Goal: Task Accomplishment & Management: Complete application form

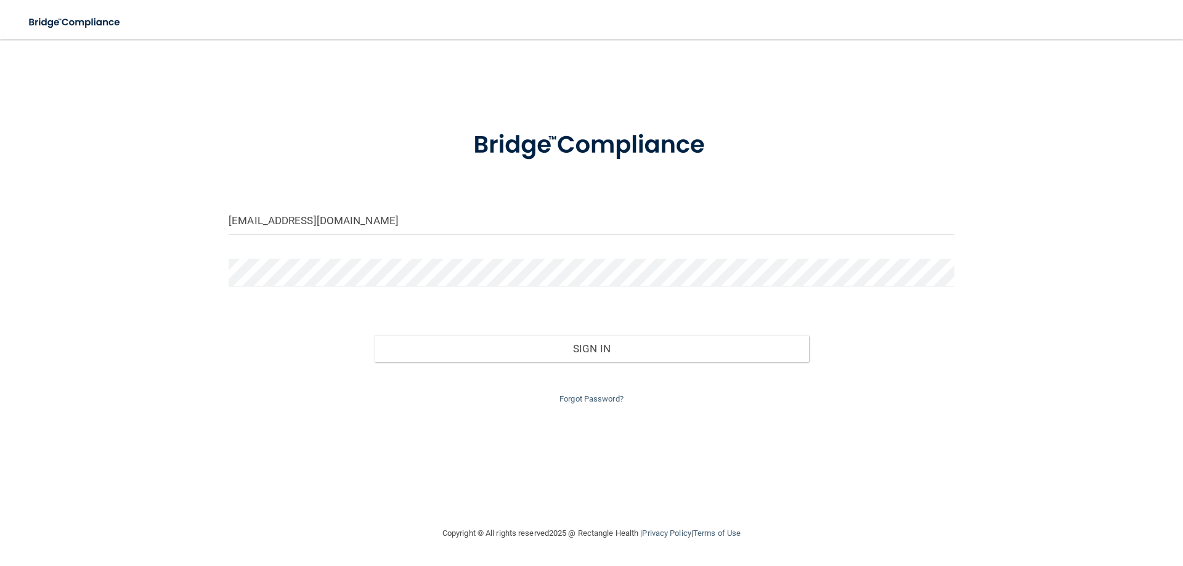
click at [228, 271] on div at bounding box center [591, 277] width 745 height 37
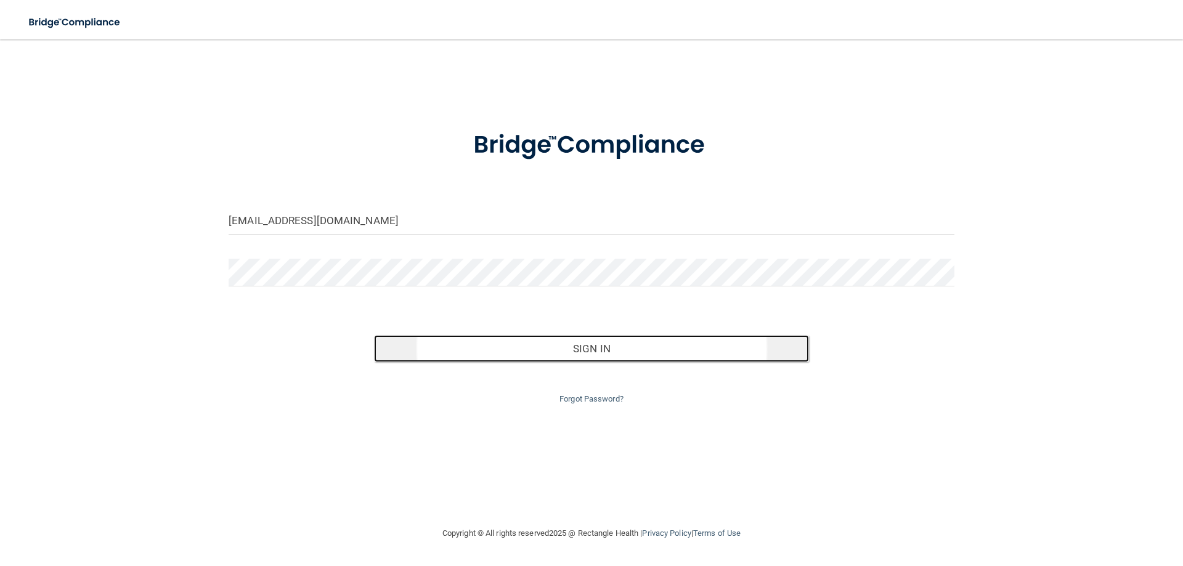
click at [446, 354] on button "Sign In" at bounding box center [592, 348] width 436 height 27
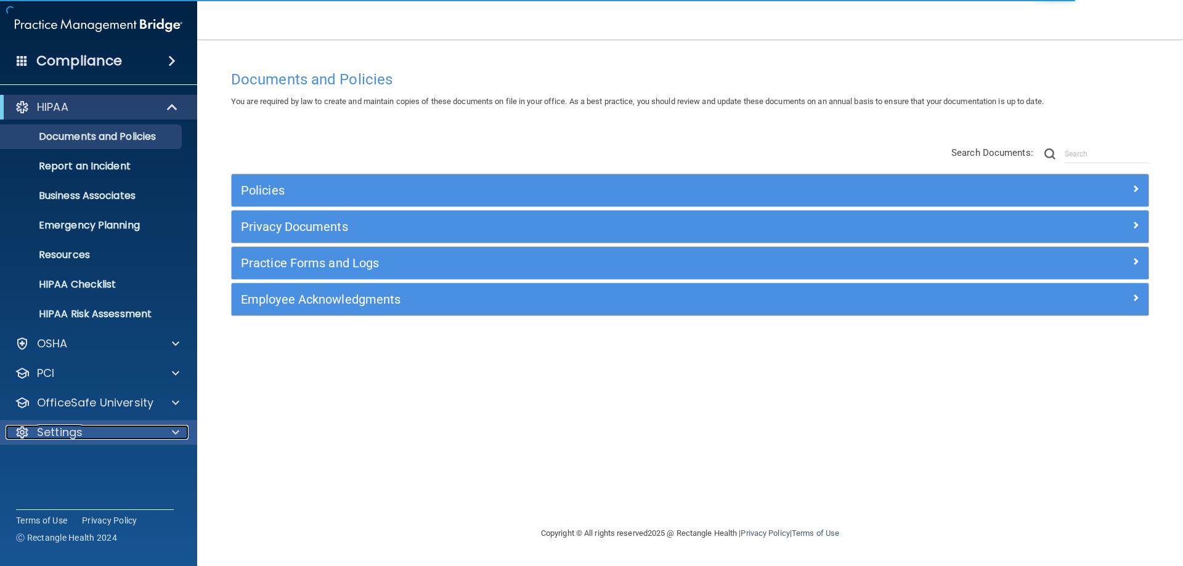
click at [173, 434] on span at bounding box center [175, 432] width 7 height 15
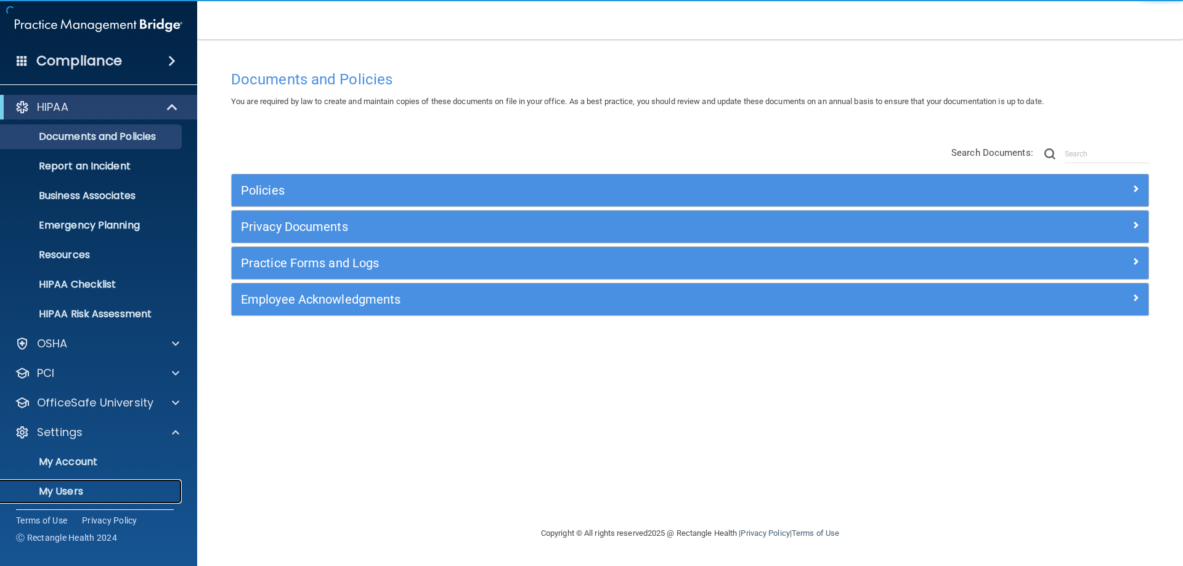
click at [134, 487] on p "My Users" at bounding box center [92, 492] width 168 height 12
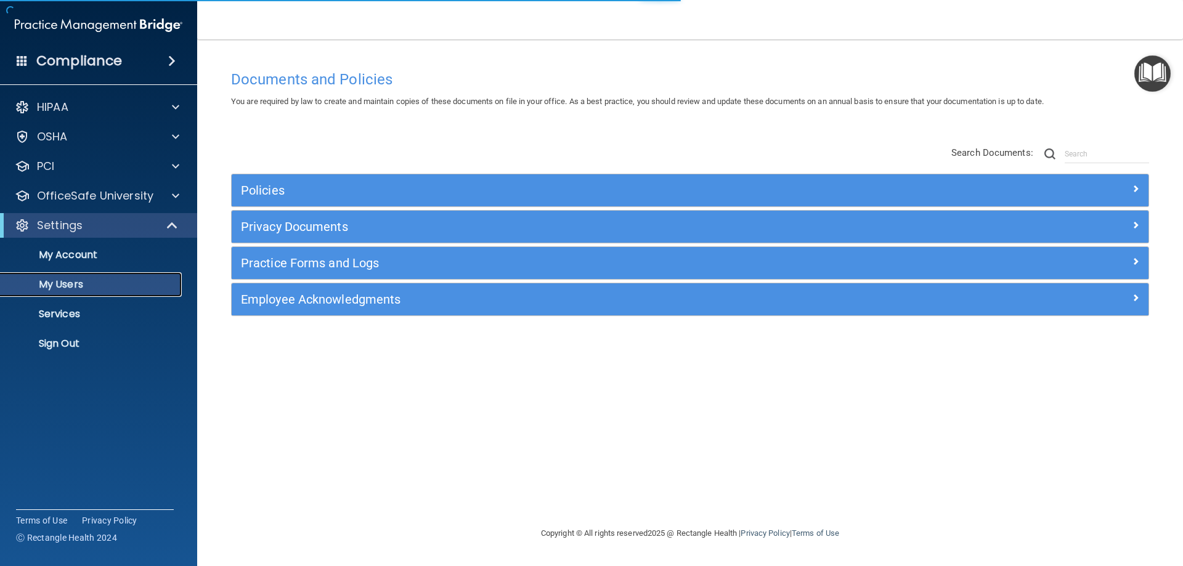
select select "20"
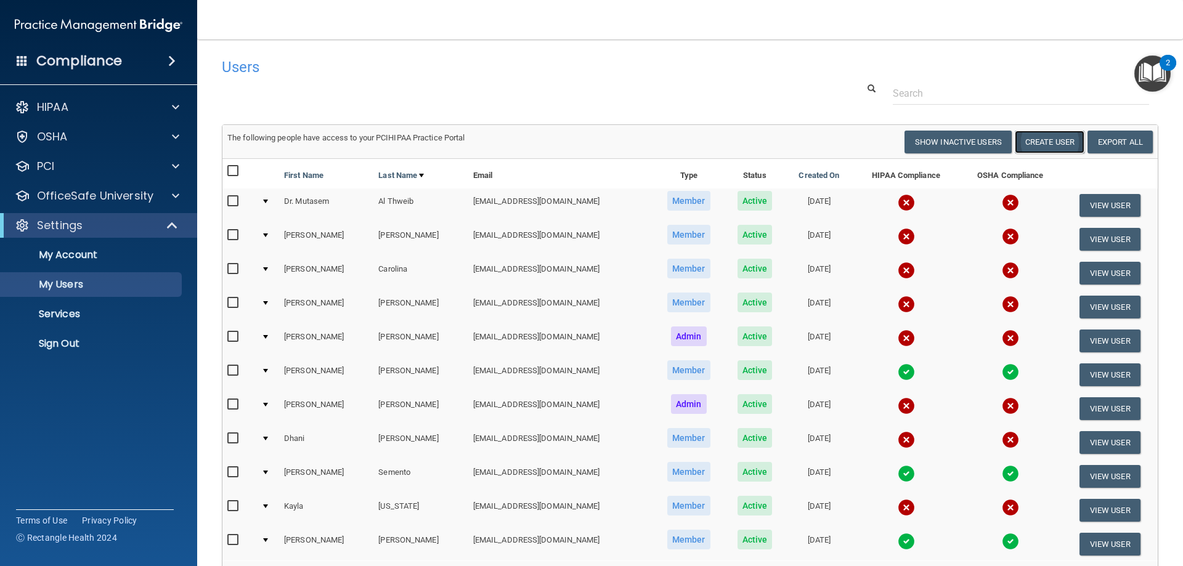
click at [1027, 142] on button "Create User" at bounding box center [1050, 142] width 70 height 23
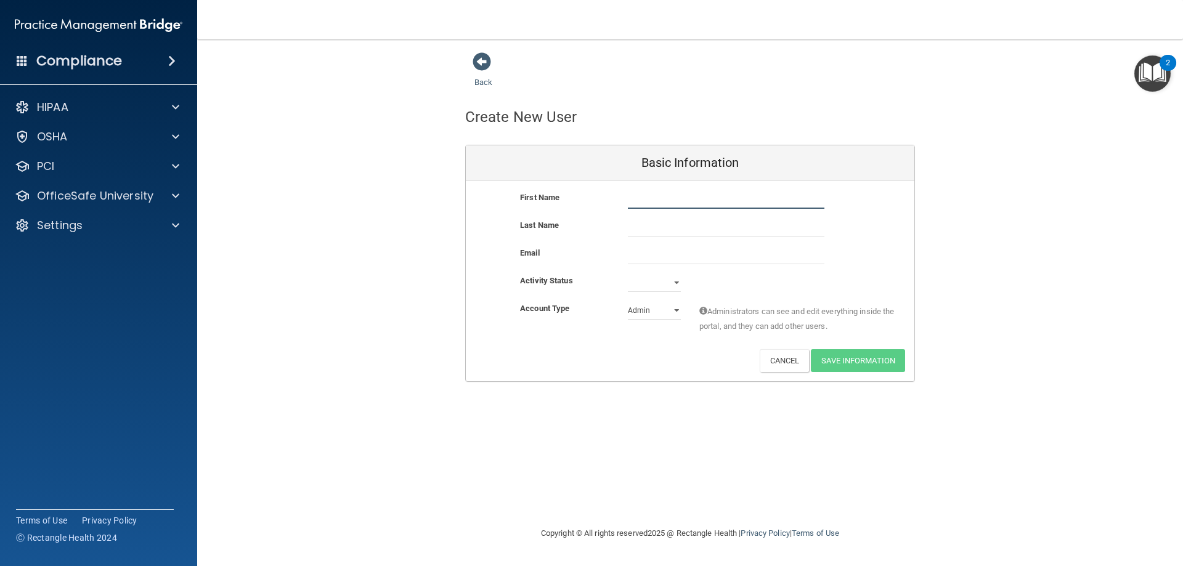
click at [661, 198] on input "text" at bounding box center [726, 199] width 197 height 18
type input "Analiset"
click at [674, 227] on input "text" at bounding box center [726, 227] width 197 height 18
type input "[PERSON_NAME]"
click at [669, 254] on input "email" at bounding box center [726, 255] width 197 height 18
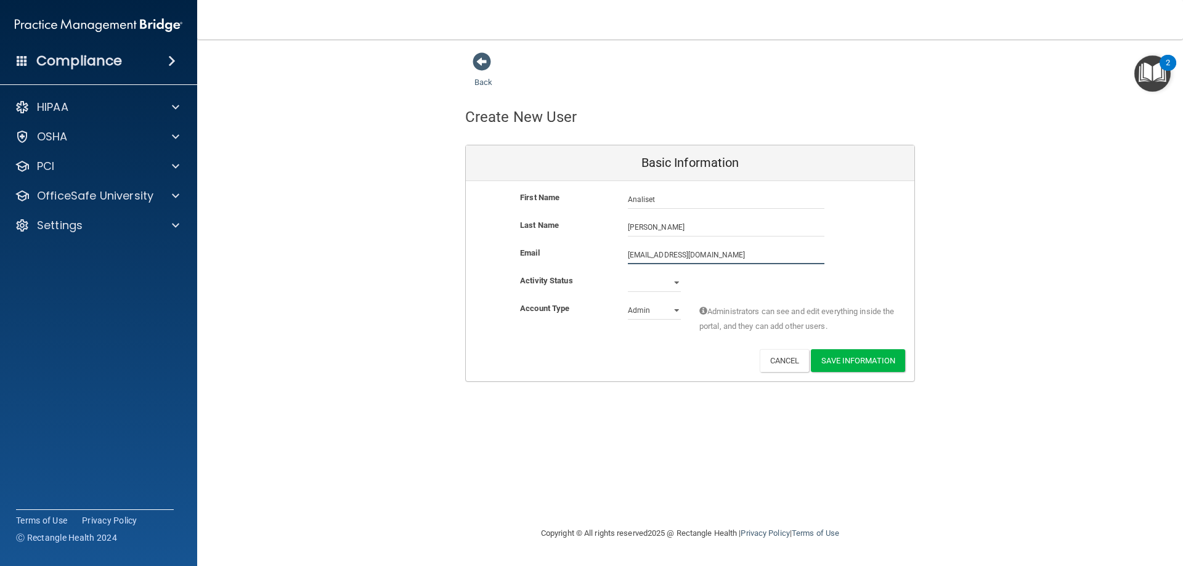
type input "[EMAIL_ADDRESS][DOMAIN_NAME]"
click at [676, 309] on select "Admin Member" at bounding box center [654, 313] width 53 height 18
select select "practice_member"
click at [628, 301] on select "Admin Member" at bounding box center [654, 310] width 53 height 18
click at [676, 282] on select "Active Inactive" at bounding box center [654, 283] width 53 height 18
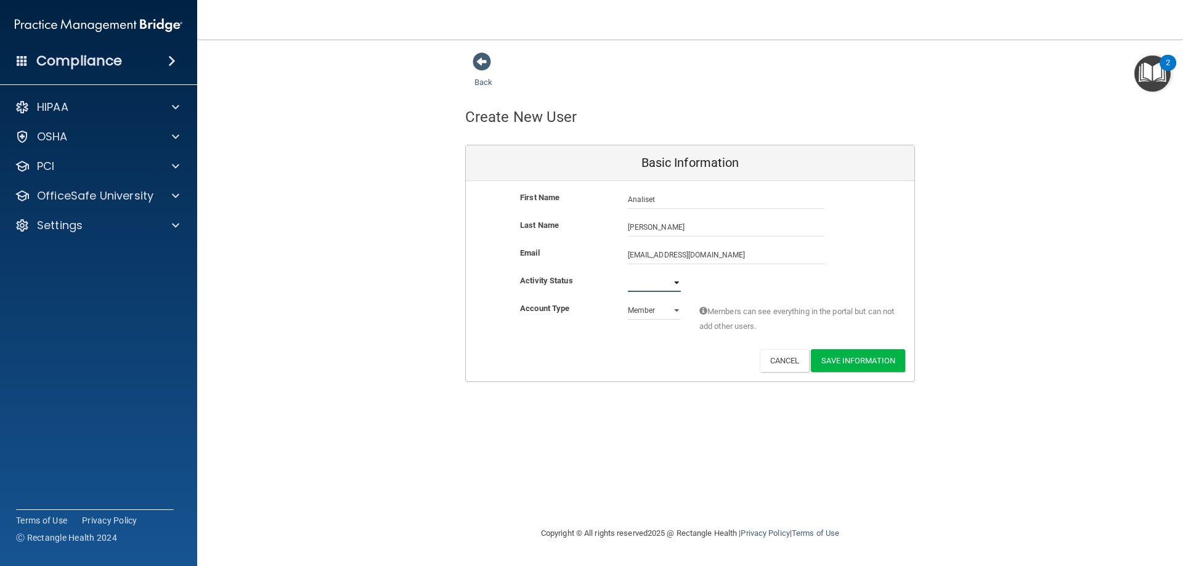
select select "active"
click at [628, 274] on select "Active Inactive" at bounding box center [654, 283] width 53 height 18
click at [788, 361] on button "Cancel" at bounding box center [785, 360] width 50 height 23
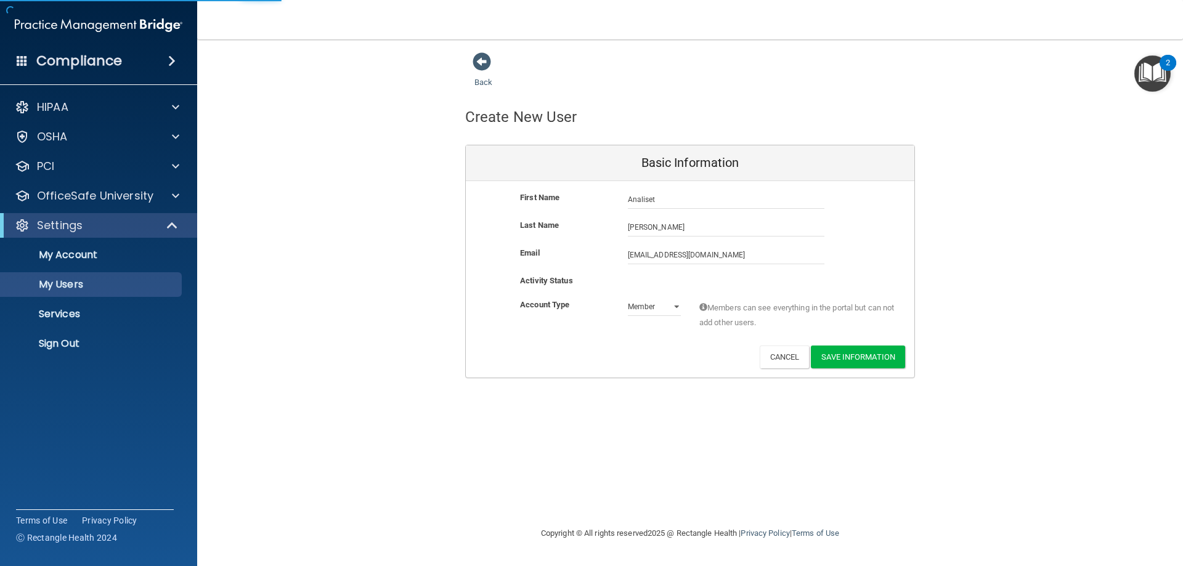
select select "20"
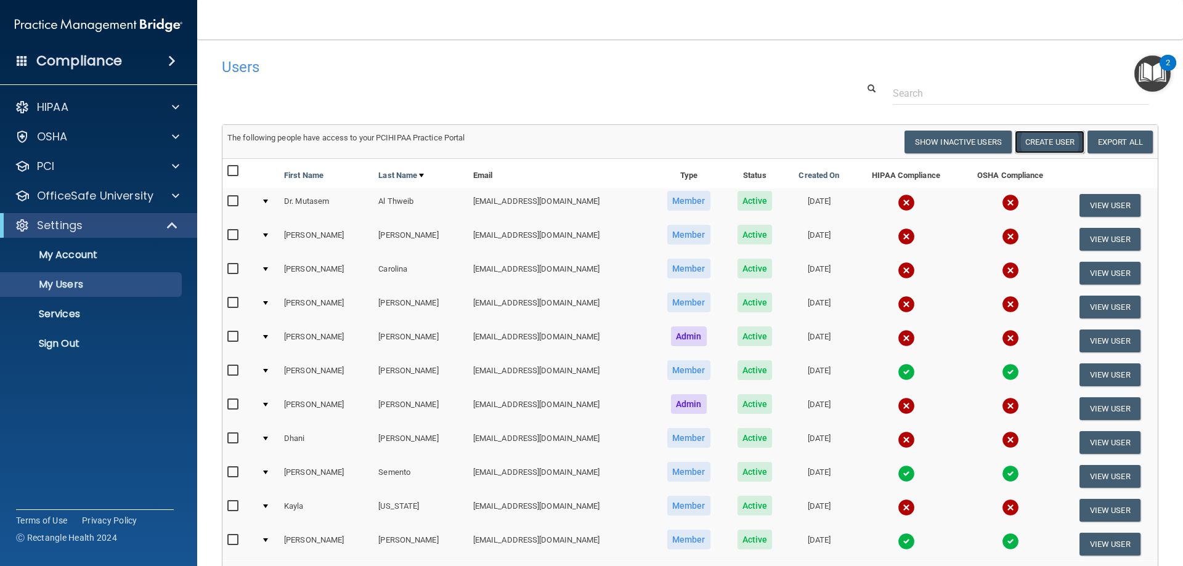
click at [1034, 139] on button "Create User" at bounding box center [1050, 142] width 70 height 23
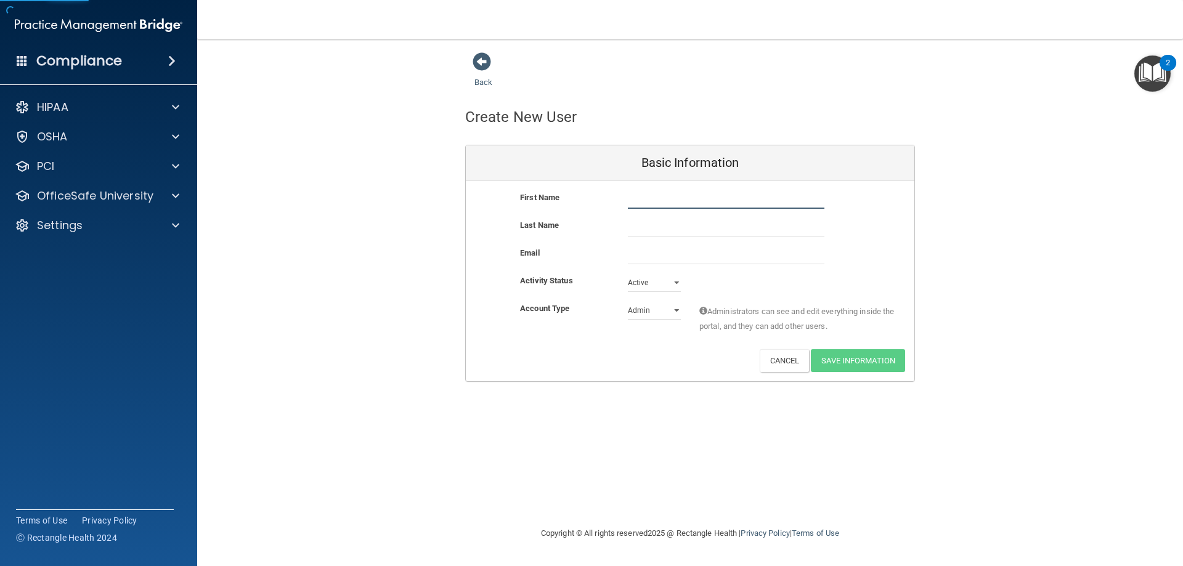
click at [725, 197] on input "text" at bounding box center [726, 199] width 197 height 18
type input "Analiset"
click at [723, 232] on input "text" at bounding box center [726, 227] width 197 height 18
type input "[PERSON_NAME]"
click at [688, 259] on input "email" at bounding box center [726, 255] width 197 height 18
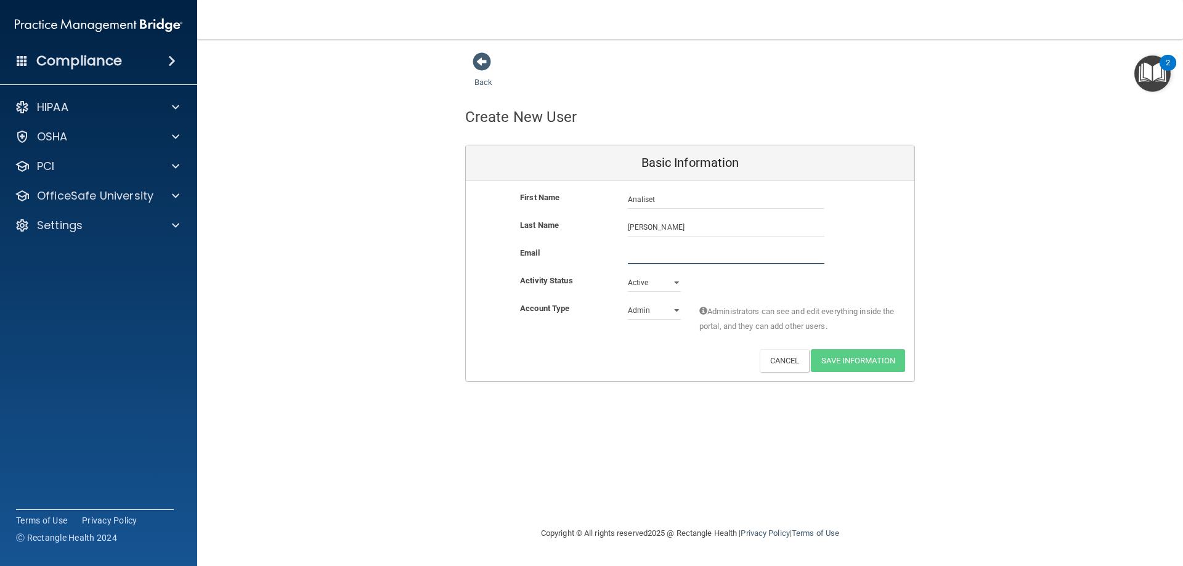
type input "[EMAIL_ADDRESS][DOMAIN_NAME]"
click at [680, 311] on select "Admin Member" at bounding box center [654, 313] width 53 height 18
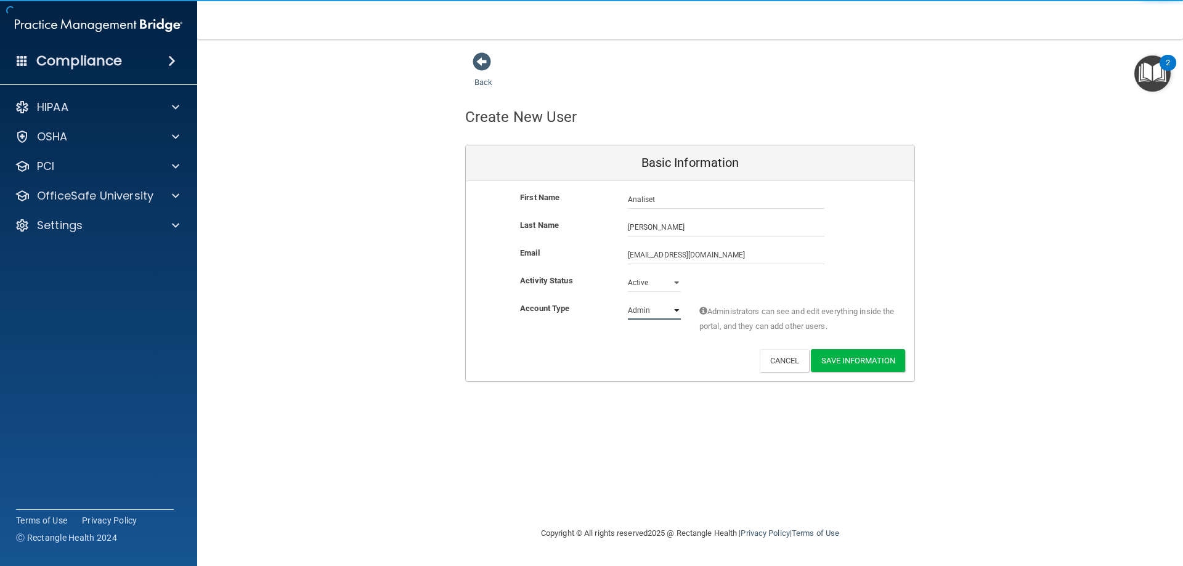
select select "practice_member"
click at [628, 301] on select "Admin Member" at bounding box center [654, 310] width 53 height 18
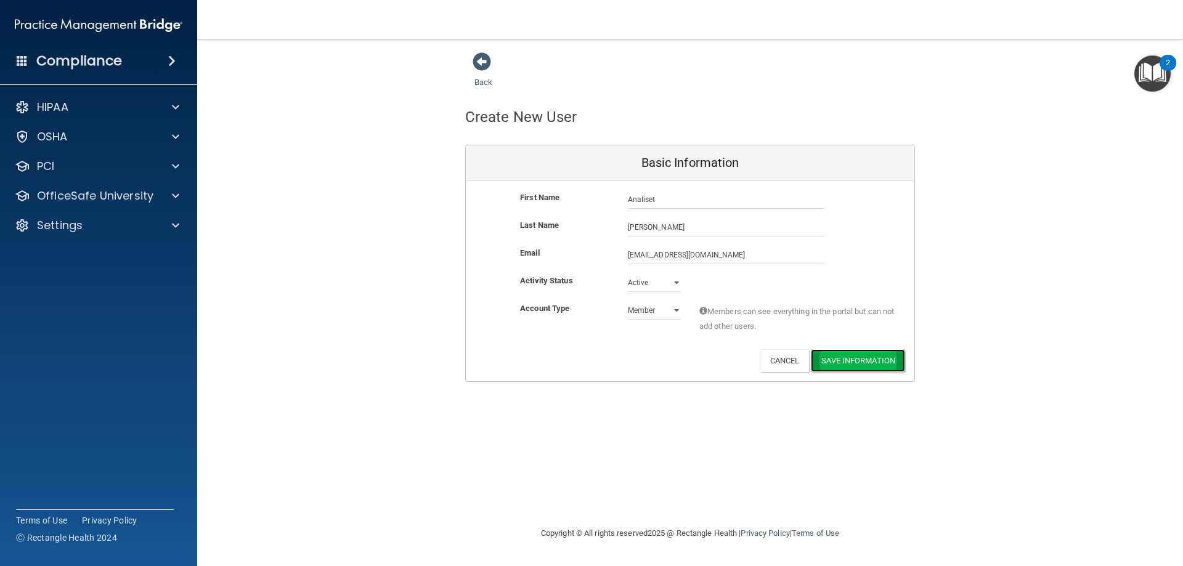
click at [850, 364] on button "Save Information" at bounding box center [858, 360] width 94 height 23
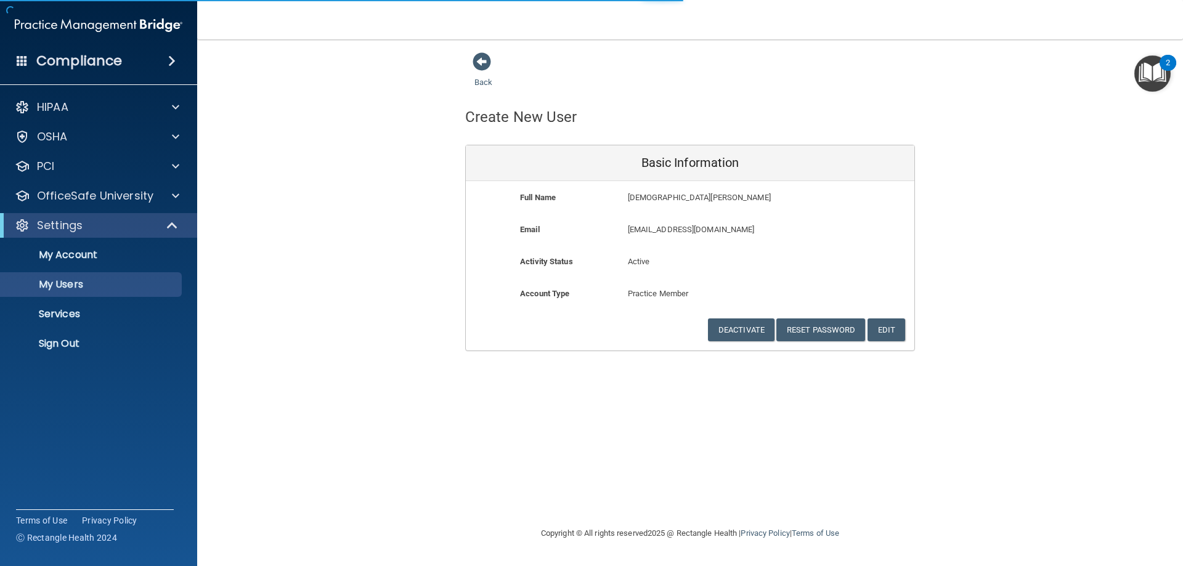
select select "20"
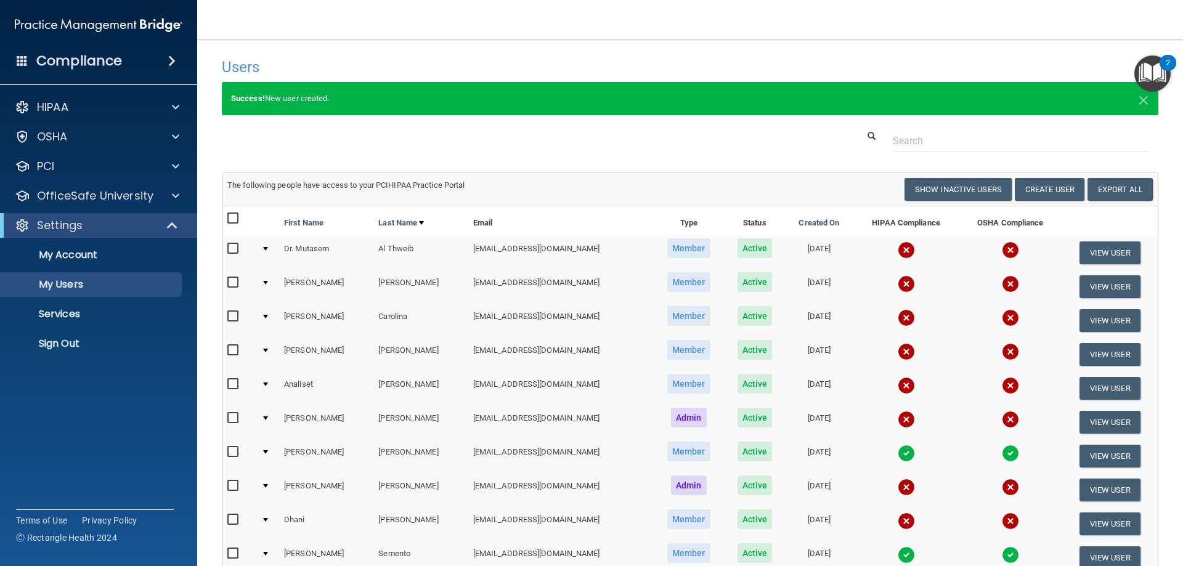
click at [232, 386] on input "checkbox" at bounding box center [234, 385] width 14 height 10
checkbox input "true"
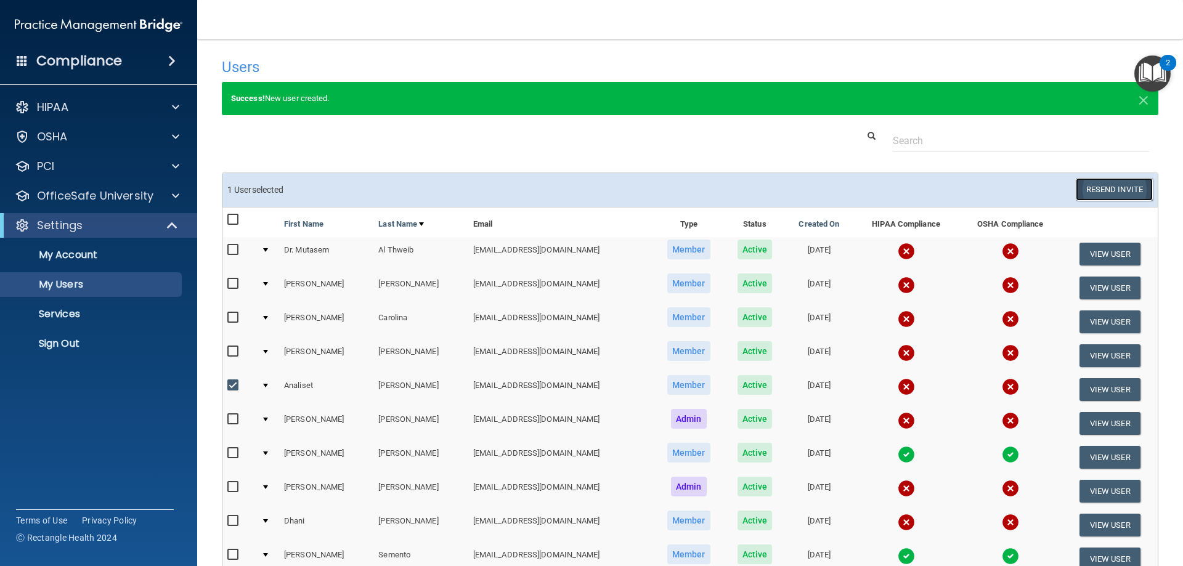
click at [1105, 189] on button "Resend Invite" at bounding box center [1114, 189] width 77 height 23
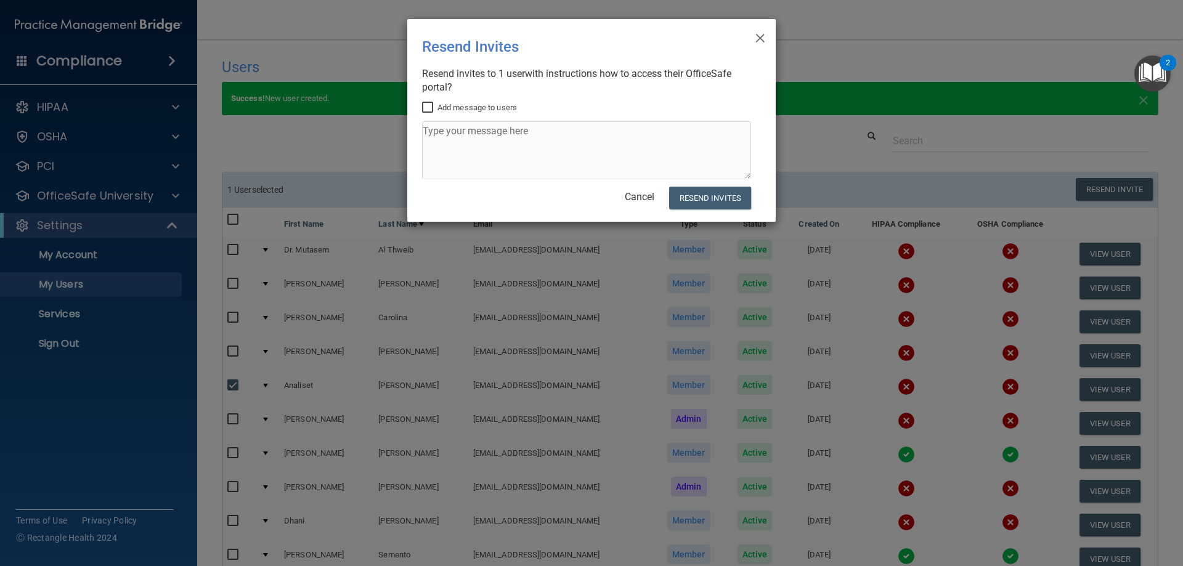
drag, startPoint x: 432, startPoint y: 106, endPoint x: 433, endPoint y: 115, distance: 8.7
click at [432, 107] on input "Add message to users" at bounding box center [429, 108] width 14 height 10
checkbox input "true"
click at [441, 128] on textarea at bounding box center [586, 150] width 329 height 58
type textarea "complete OSHA & HIPAA"
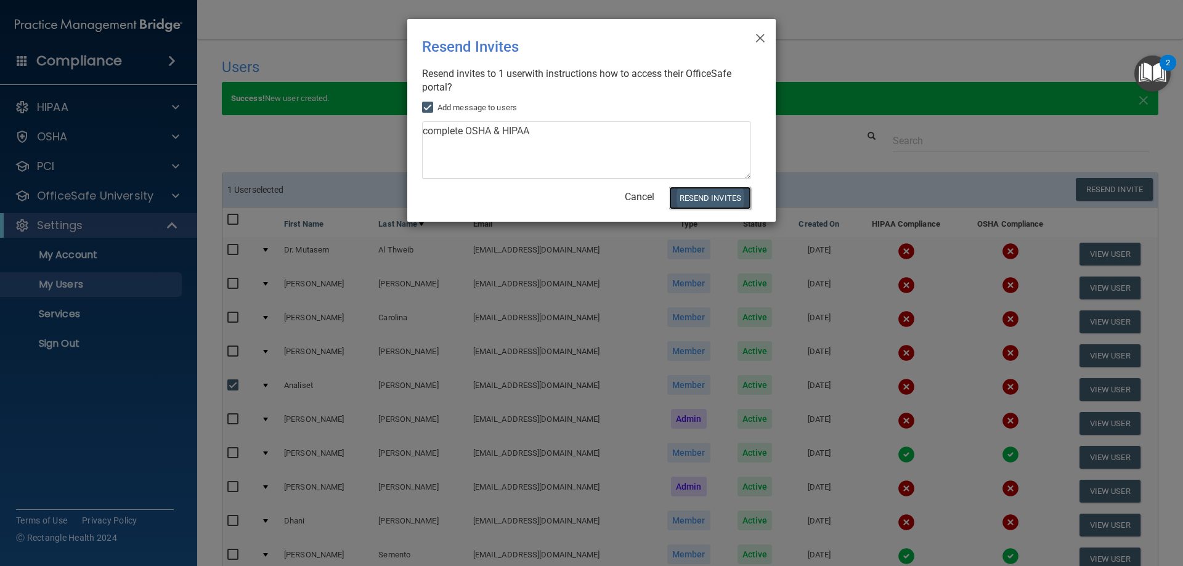
click at [713, 201] on button "Resend Invites" at bounding box center [710, 198] width 82 height 23
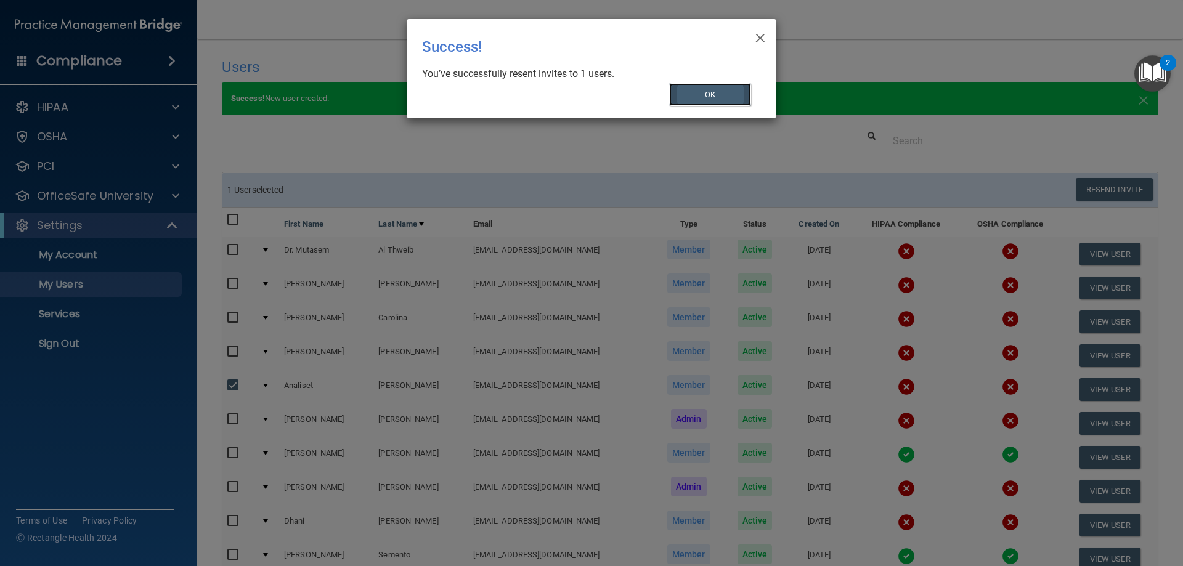
click at [705, 99] on button "OK" at bounding box center [710, 94] width 83 height 23
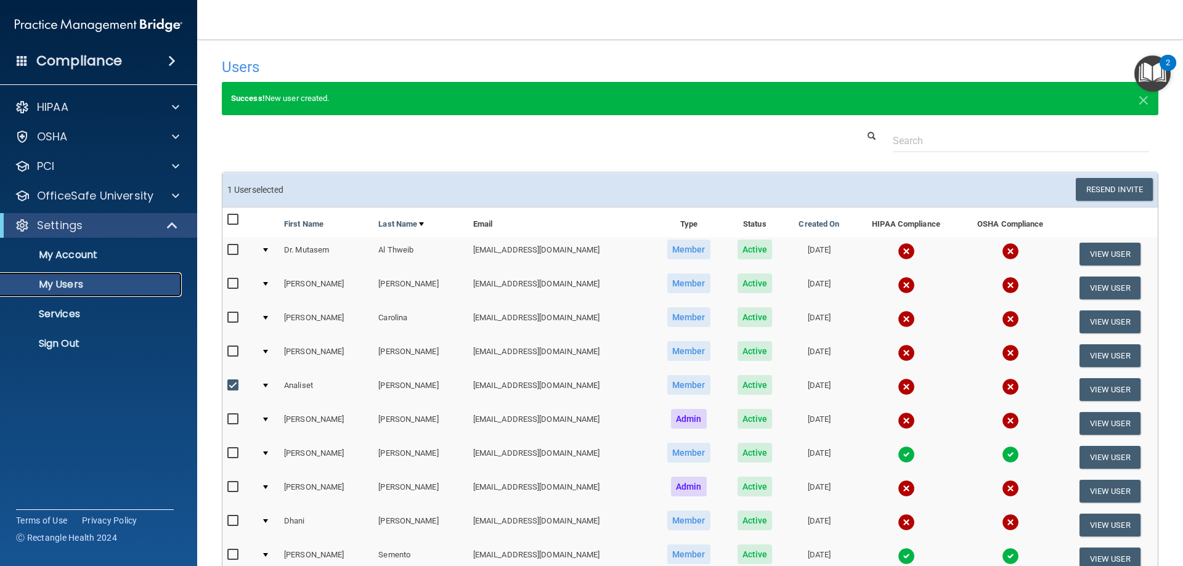
click at [89, 284] on p "My Users" at bounding box center [92, 285] width 168 height 12
select select "20"
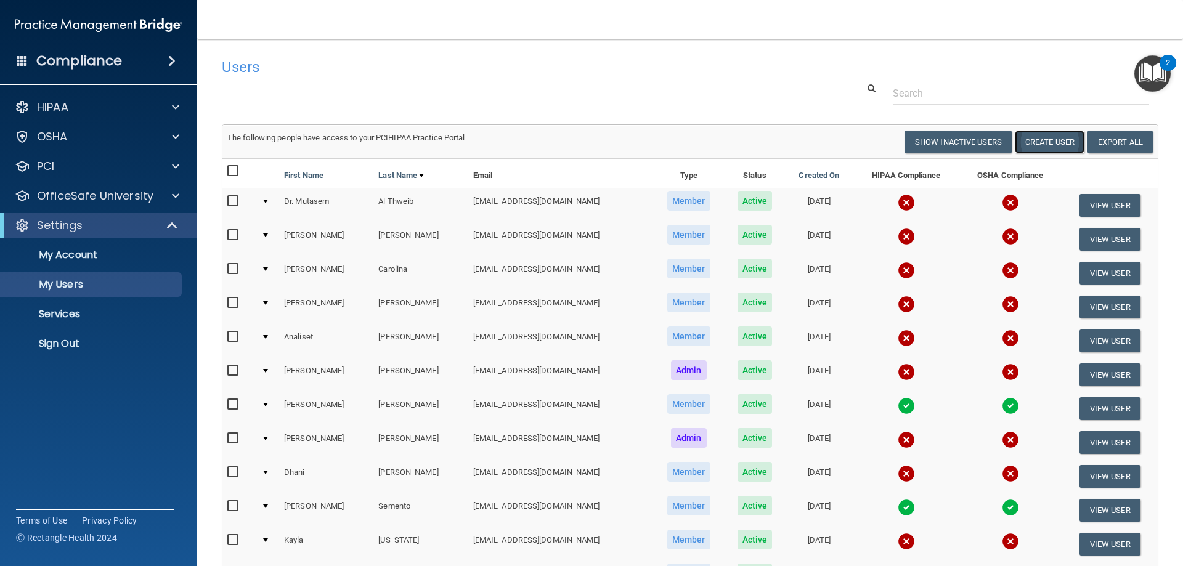
click at [1026, 144] on button "Create User" at bounding box center [1050, 142] width 70 height 23
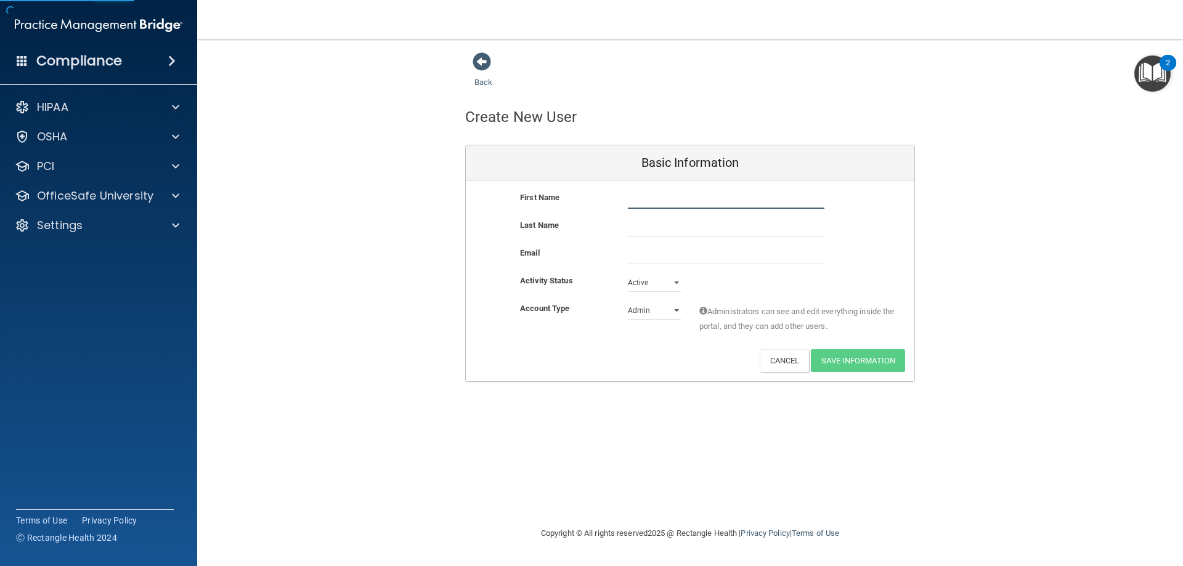
click at [712, 202] on input "text" at bounding box center [726, 199] width 197 height 18
type input "[PERSON_NAME]"
click at [663, 226] on input "text" at bounding box center [726, 227] width 197 height 18
type input "Rzetelny"
click at [651, 240] on div "Last Name [PERSON_NAME]" at bounding box center [690, 232] width 449 height 28
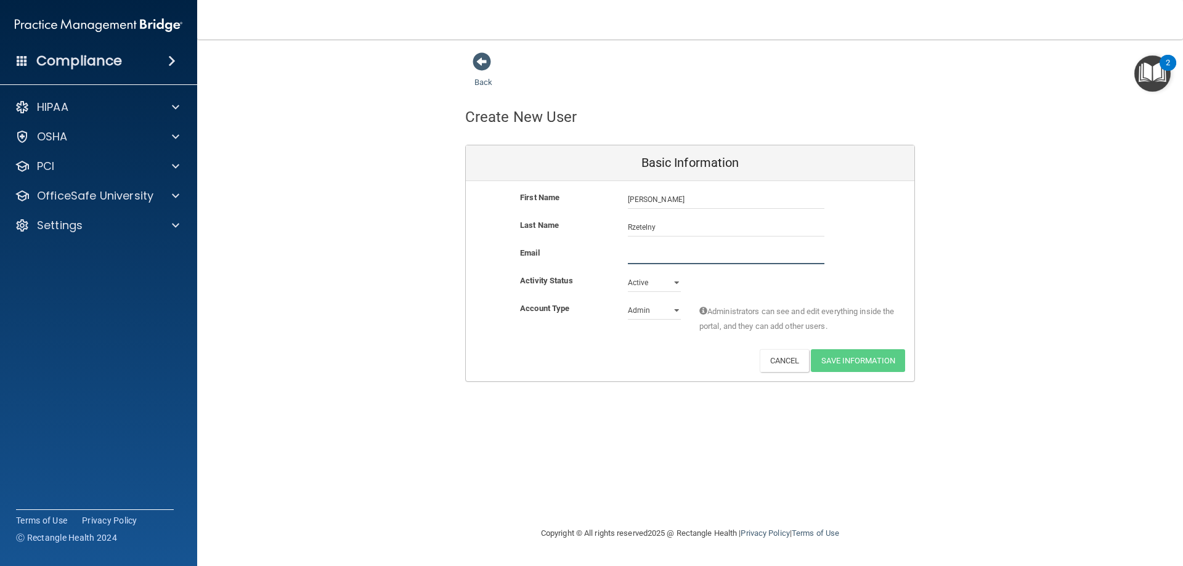
click at [650, 253] on input "email" at bounding box center [726, 255] width 197 height 18
type input "[EMAIL_ADDRESS][DOMAIN_NAME]"
click at [674, 311] on select "Admin Member" at bounding box center [654, 310] width 53 height 18
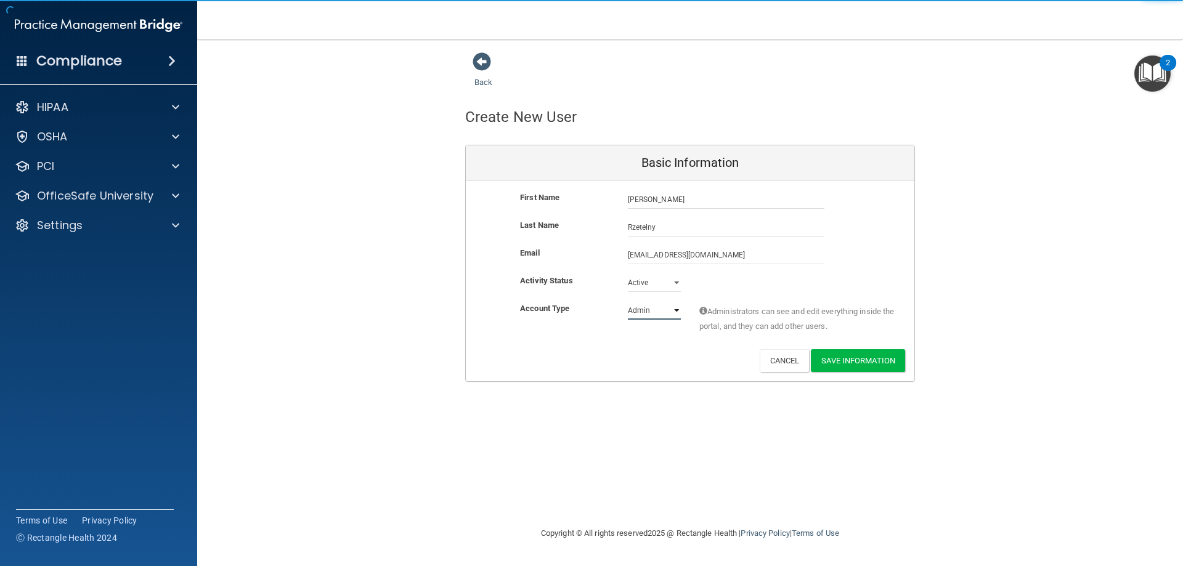
select select "practice_member"
click at [628, 301] on select "Admin Member" at bounding box center [654, 310] width 53 height 18
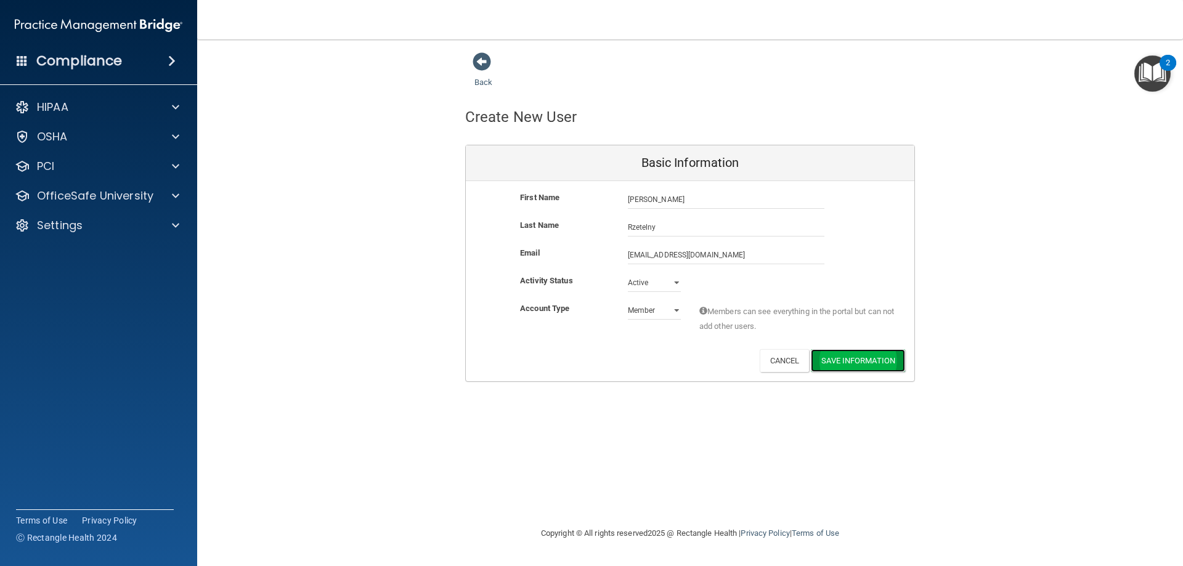
click at [856, 360] on button "Save Information" at bounding box center [858, 360] width 94 height 23
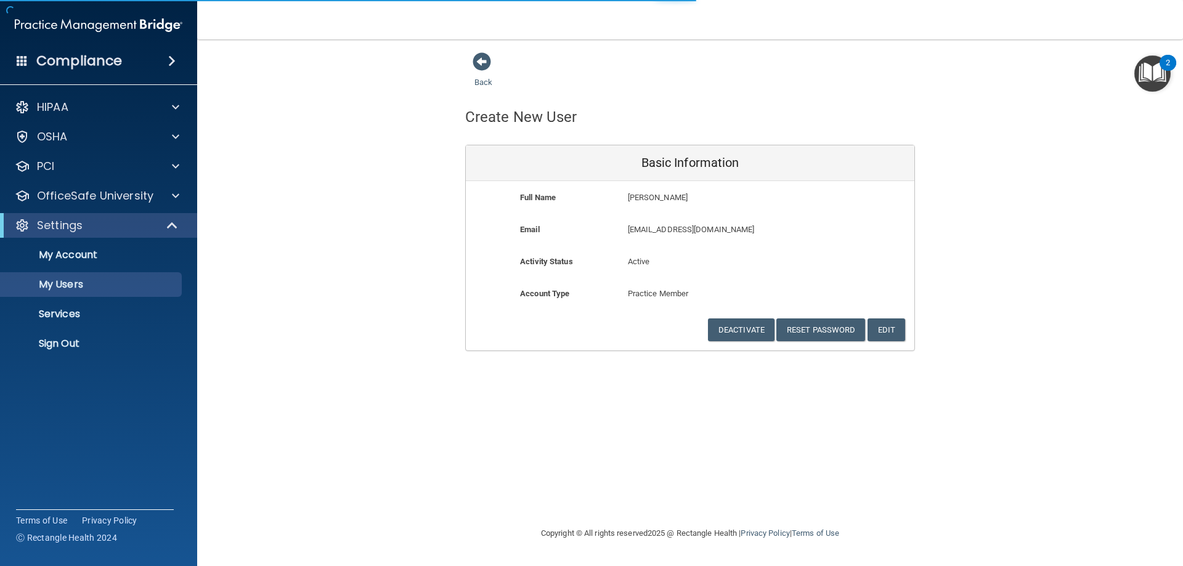
select select "20"
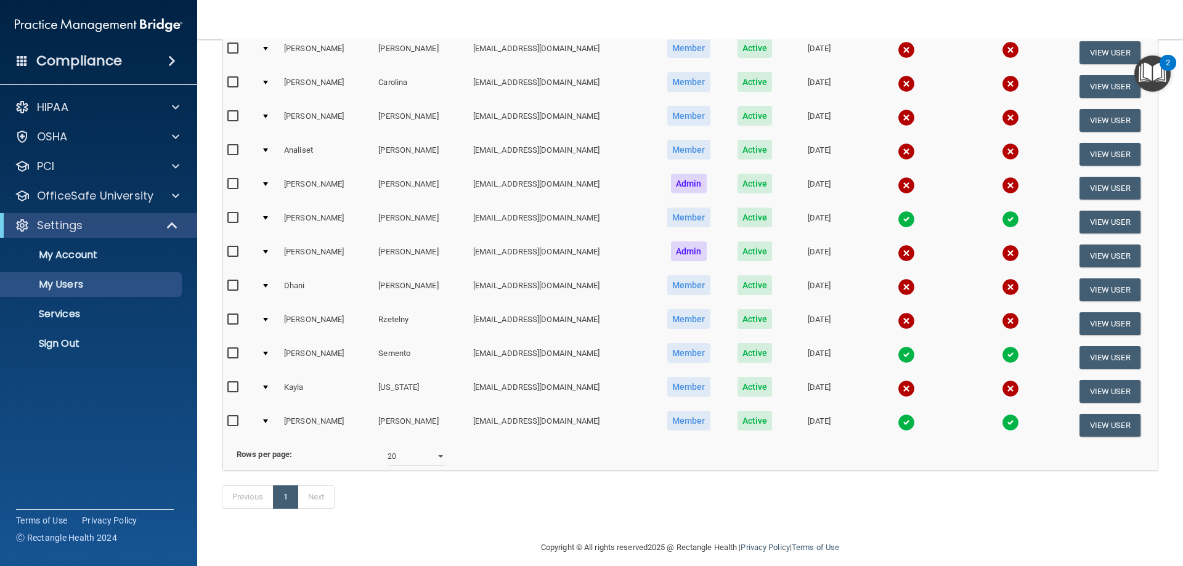
scroll to position [266, 0]
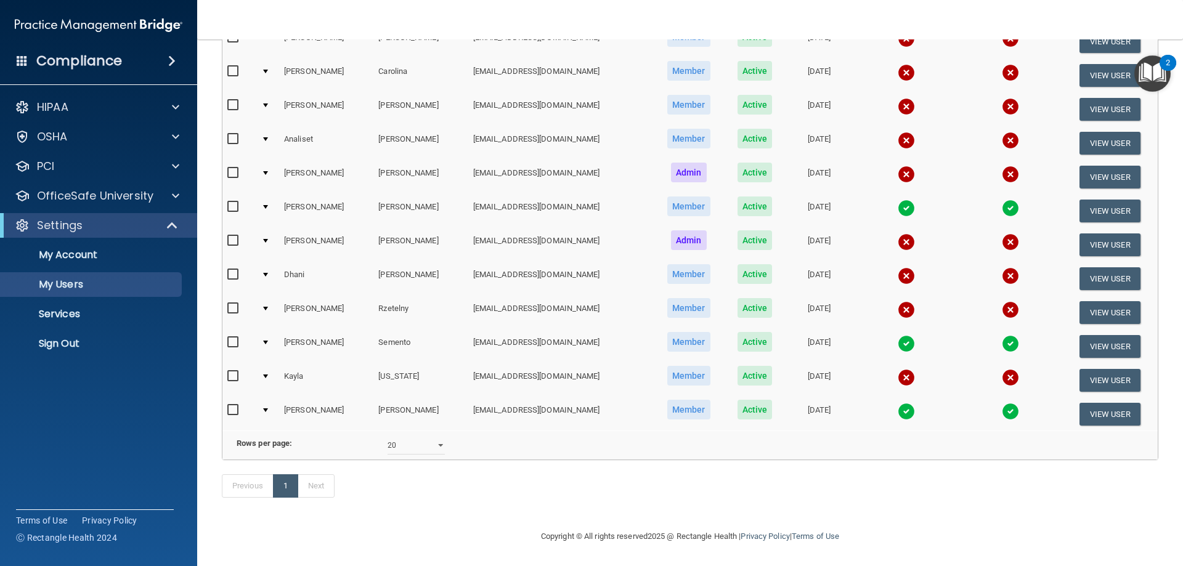
click at [235, 304] on input "checkbox" at bounding box center [234, 309] width 14 height 10
checkbox input "true"
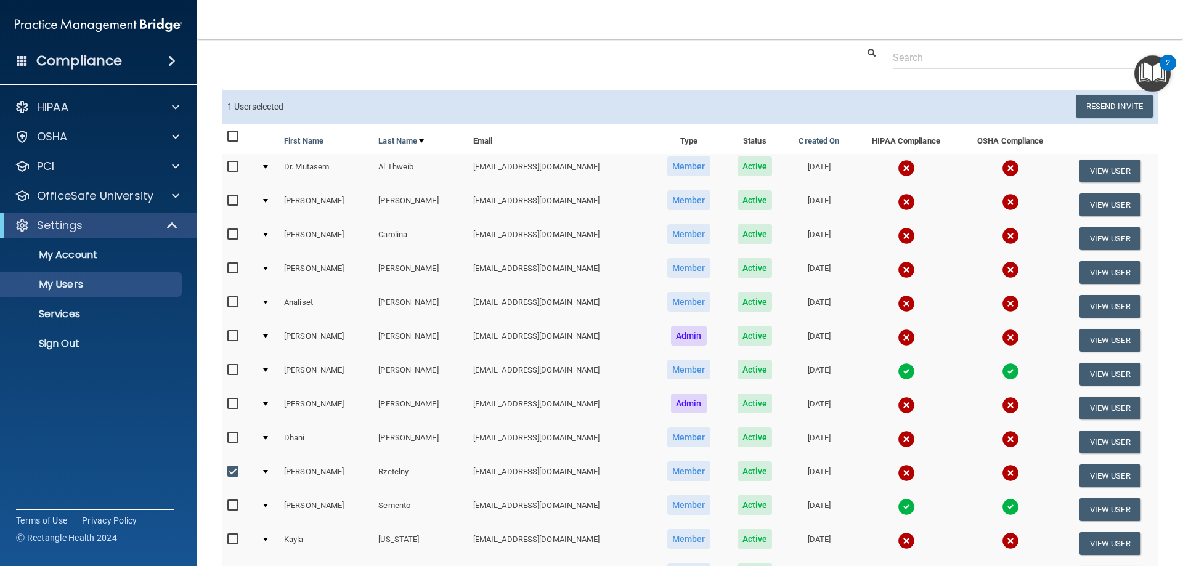
scroll to position [83, 0]
click at [1099, 104] on button "Resend Invite" at bounding box center [1114, 107] width 77 height 23
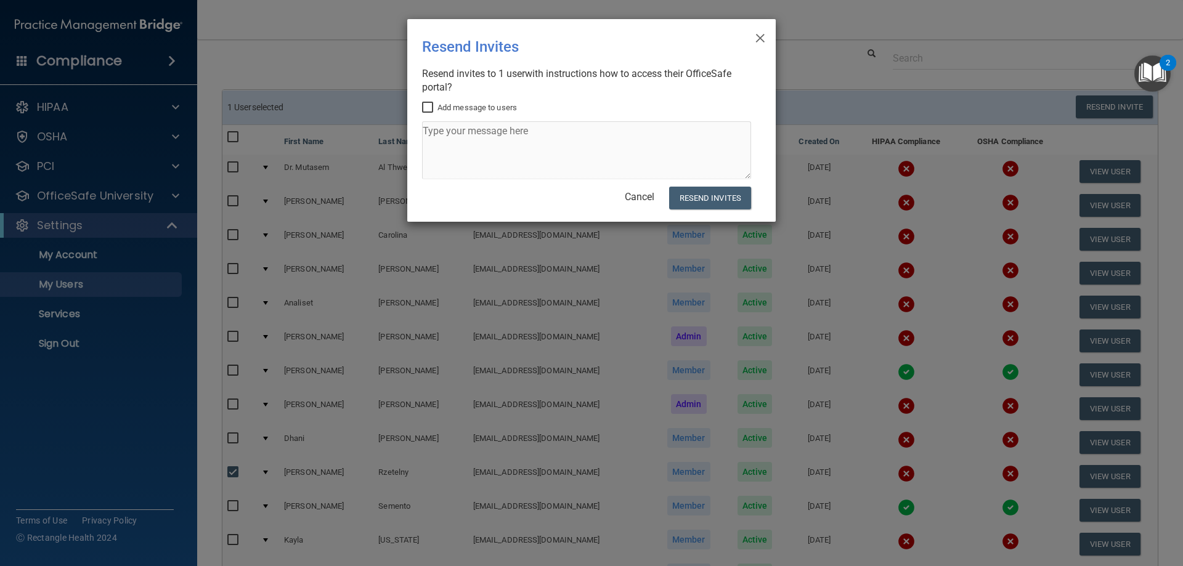
click at [430, 107] on input "Add message to users" at bounding box center [429, 108] width 14 height 10
checkbox input "true"
click at [465, 145] on textarea at bounding box center [586, 150] width 329 height 58
click at [523, 131] on textarea "Please complete your PSHA & HIPAA" at bounding box center [586, 150] width 329 height 58
type textarea "Please complete your OSHA & HIPAA"
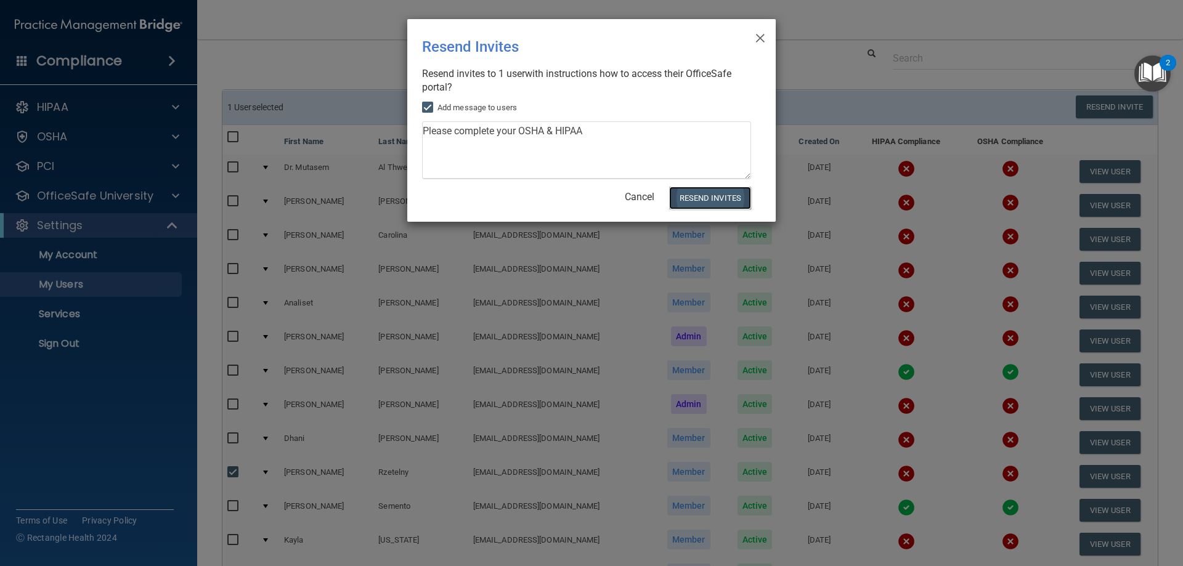
click at [693, 194] on button "Resend Invites" at bounding box center [710, 198] width 82 height 23
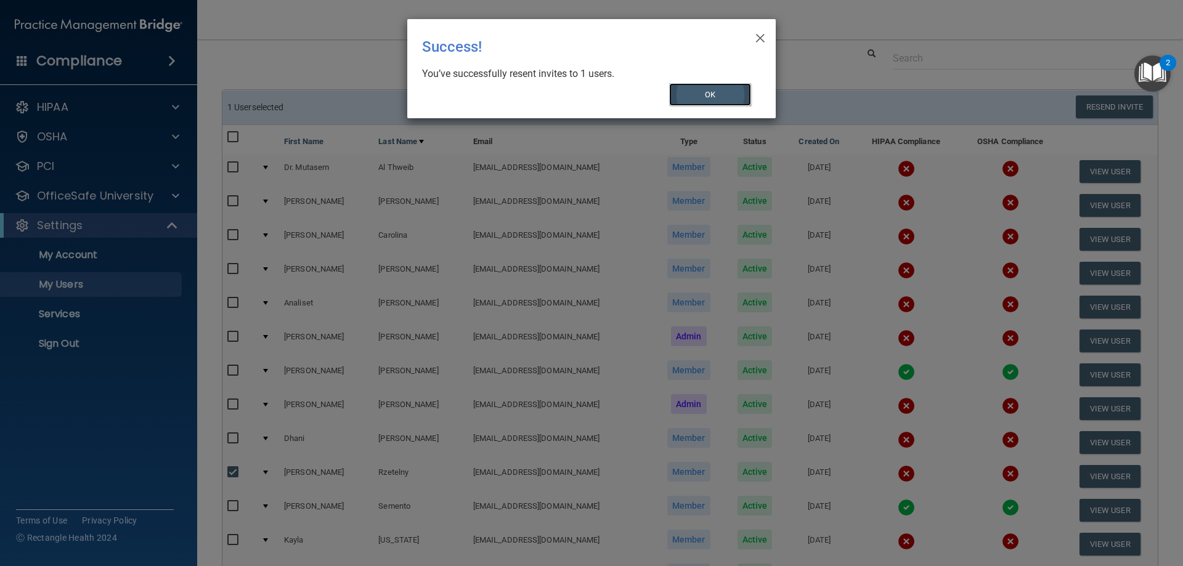
click at [715, 94] on button "OK" at bounding box center [710, 94] width 83 height 23
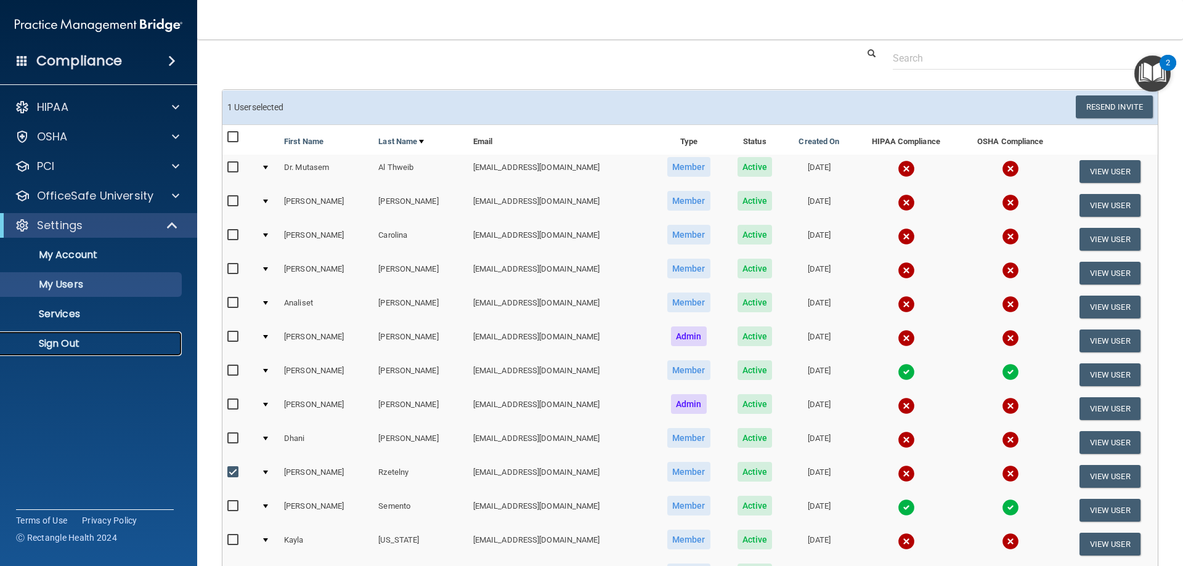
click at [76, 341] on p "Sign Out" at bounding box center [92, 344] width 168 height 12
